Goal: Transaction & Acquisition: Purchase product/service

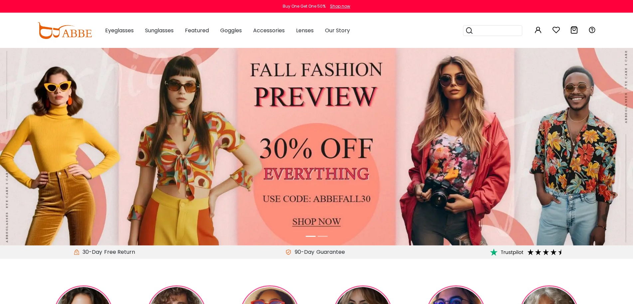
type input "********"
click at [497, 30] on input "search" at bounding box center [496, 31] width 47 height 10
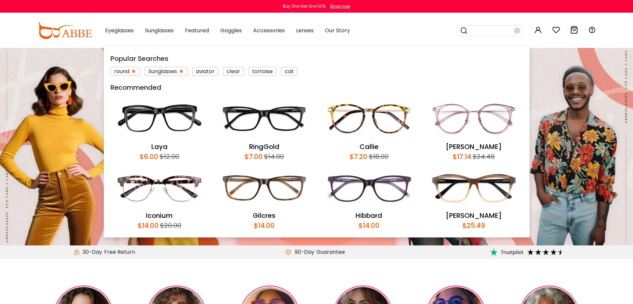
paste input "*********"
type input "*********"
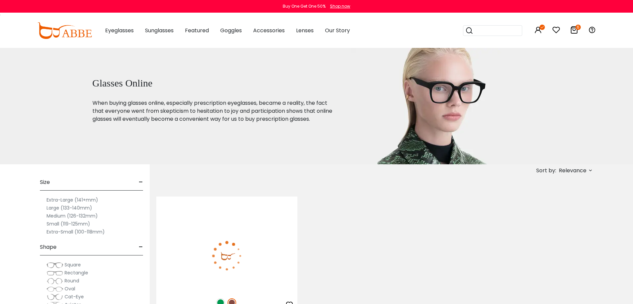
scroll to position [67, 0]
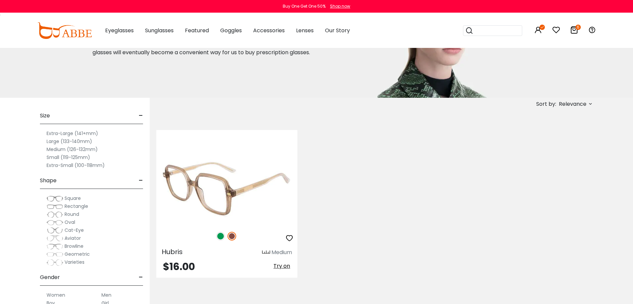
click at [221, 238] on img at bounding box center [220, 236] width 9 height 9
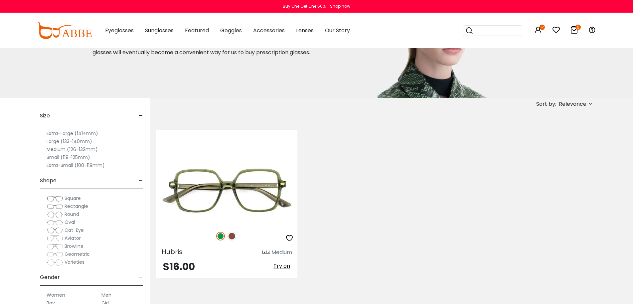
click at [341, 284] on div "Hubris Medium $16.00 Try on" at bounding box center [374, 204] width 443 height 168
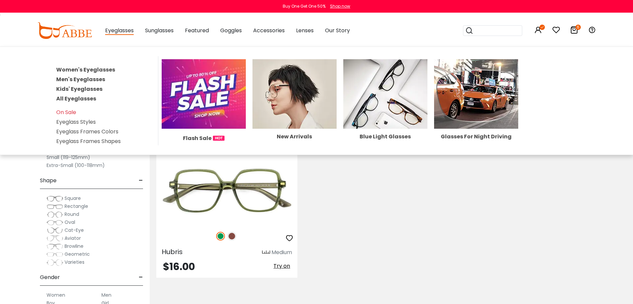
click at [75, 100] on link "All Eyeglasses" at bounding box center [76, 99] width 40 height 8
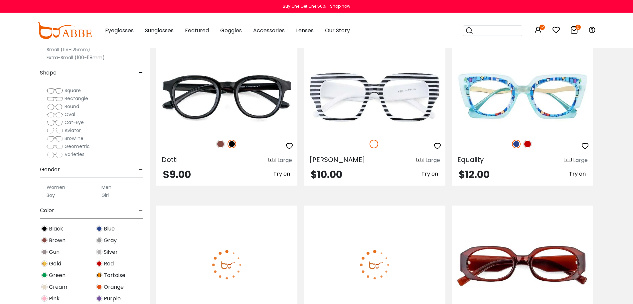
scroll to position [865, 0]
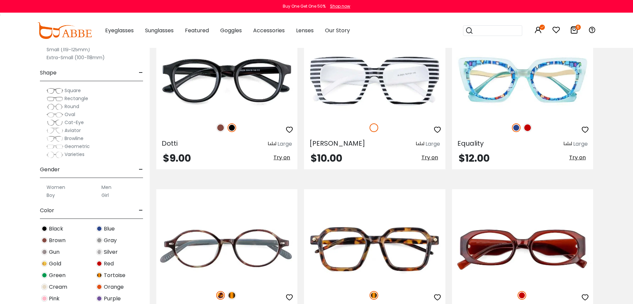
click at [53, 228] on span "Black" at bounding box center [56, 229] width 14 height 8
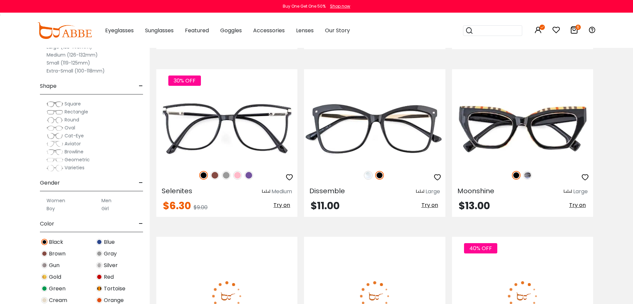
scroll to position [1330, 0]
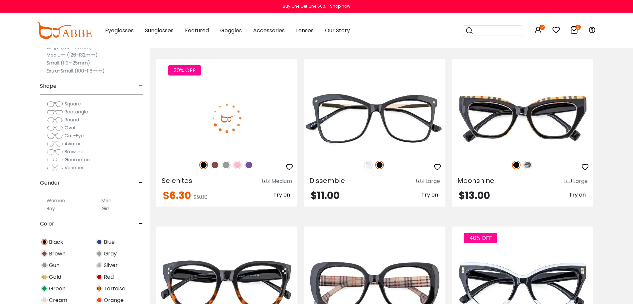
click at [232, 112] on img at bounding box center [226, 118] width 141 height 71
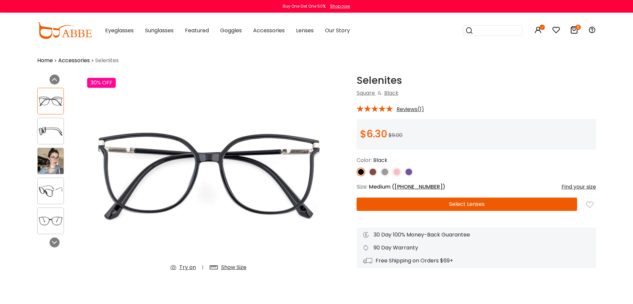
click at [53, 196] on img at bounding box center [51, 191] width 26 height 13
click at [55, 158] on img at bounding box center [51, 161] width 26 height 26
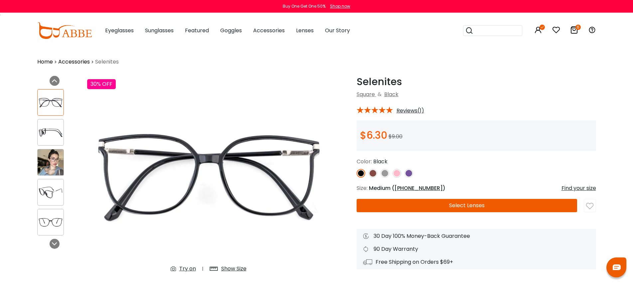
click at [58, 194] on img at bounding box center [51, 192] width 26 height 13
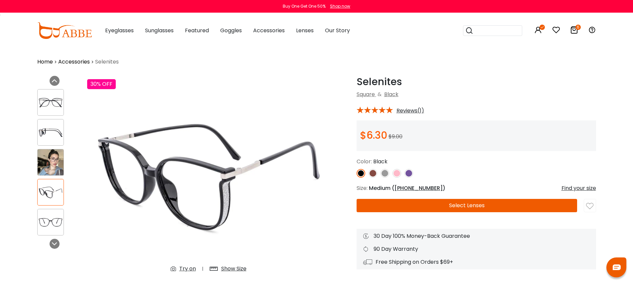
click at [371, 176] on img at bounding box center [373, 173] width 9 height 9
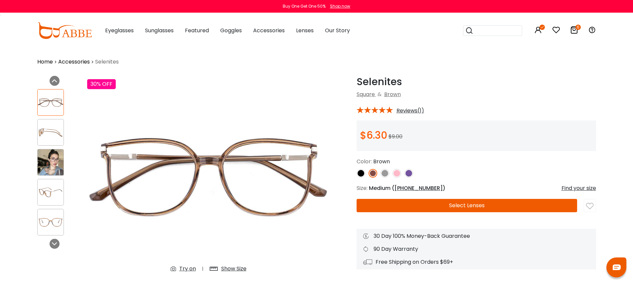
click at [49, 192] on img at bounding box center [51, 192] width 26 height 13
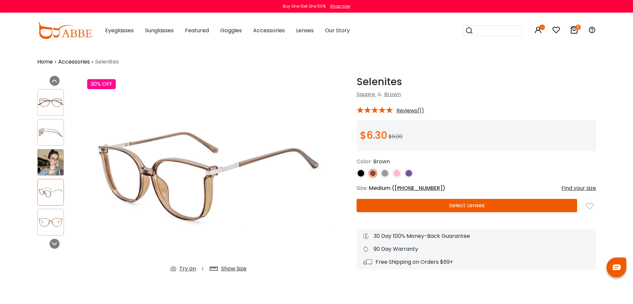
click at [382, 175] on img at bounding box center [385, 173] width 9 height 9
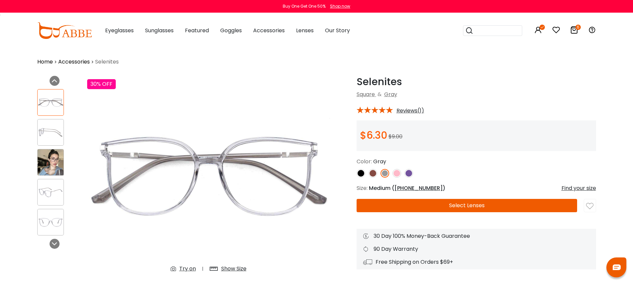
click at [54, 193] on img at bounding box center [51, 192] width 26 height 13
